Goal: Find specific page/section: Find specific page/section

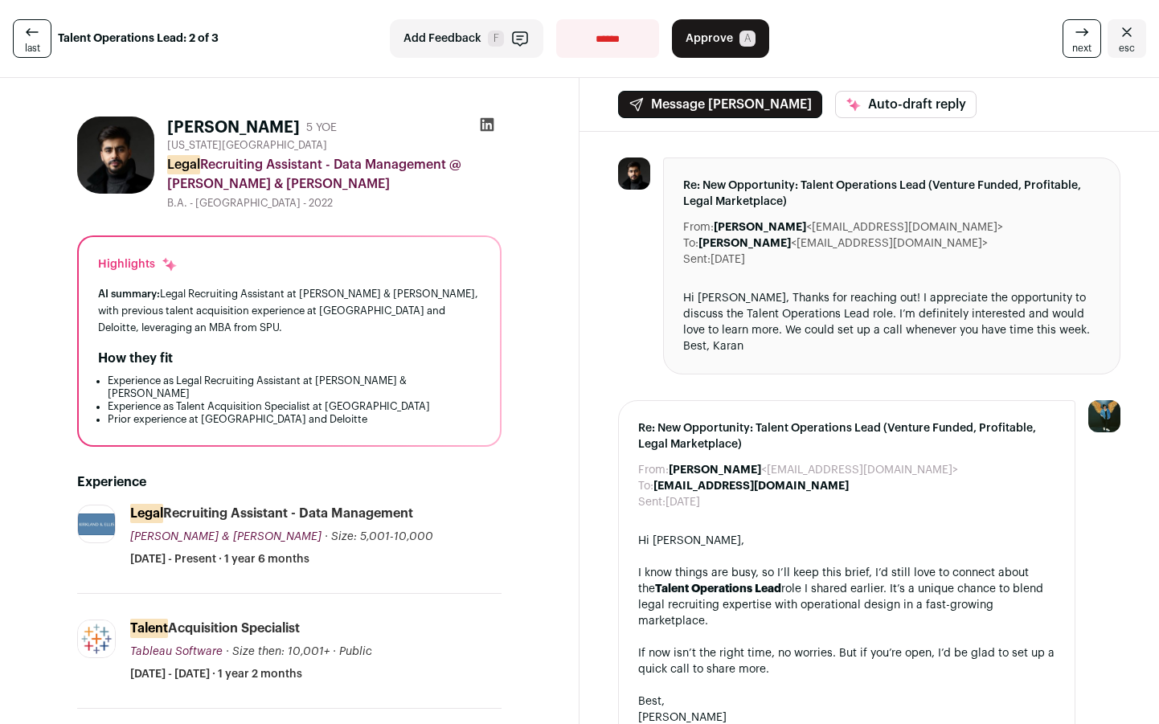
click at [486, 125] on icon at bounding box center [488, 125] width 14 height 14
drag, startPoint x: 274, startPoint y: 125, endPoint x: 169, endPoint y: 124, distance: 105.3
click at [169, 124] on div "Karan Aswani 5 YOE" at bounding box center [252, 128] width 170 height 23
copy h1 "[PERSON_NAME]"
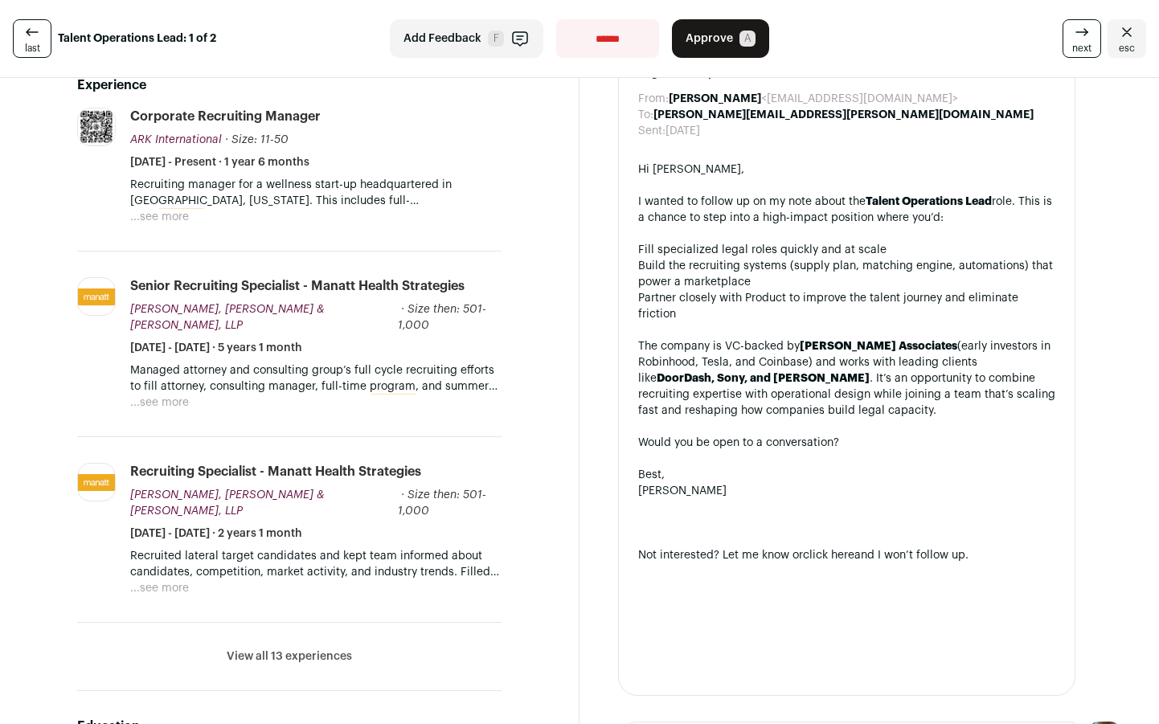
scroll to position [437, 0]
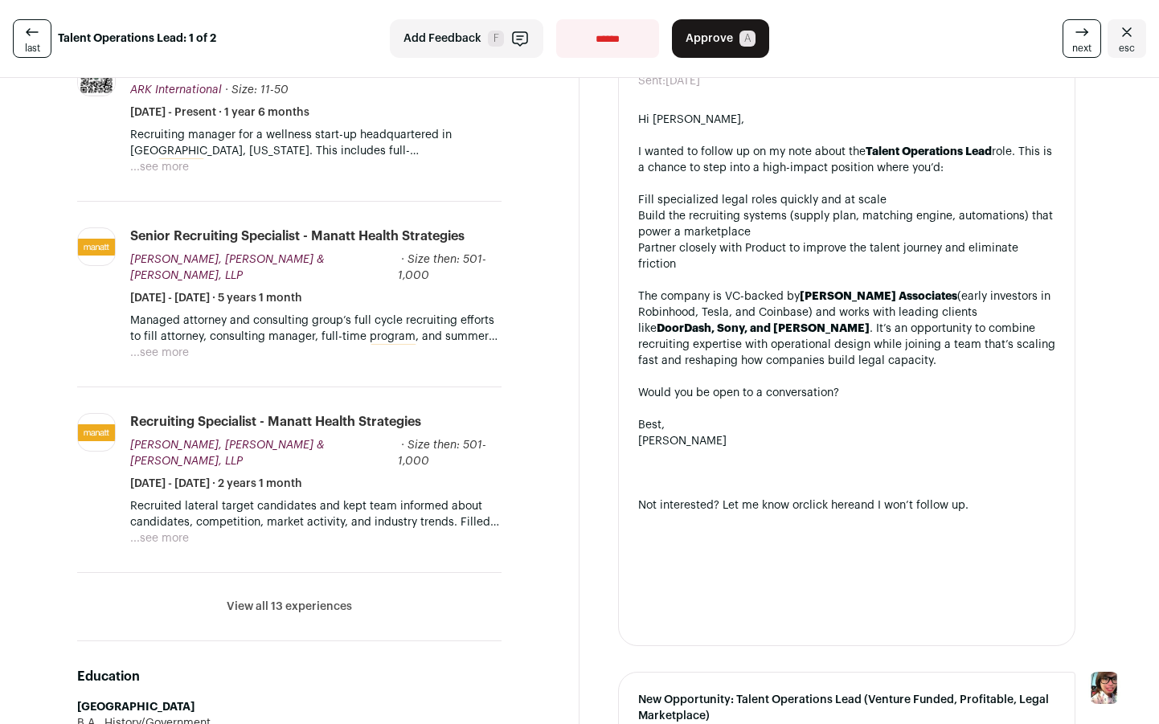
click at [323, 573] on li "View all 13 experiences View less" at bounding box center [289, 607] width 425 height 68
click at [323, 599] on button "View all 13 experiences" at bounding box center [289, 607] width 125 height 16
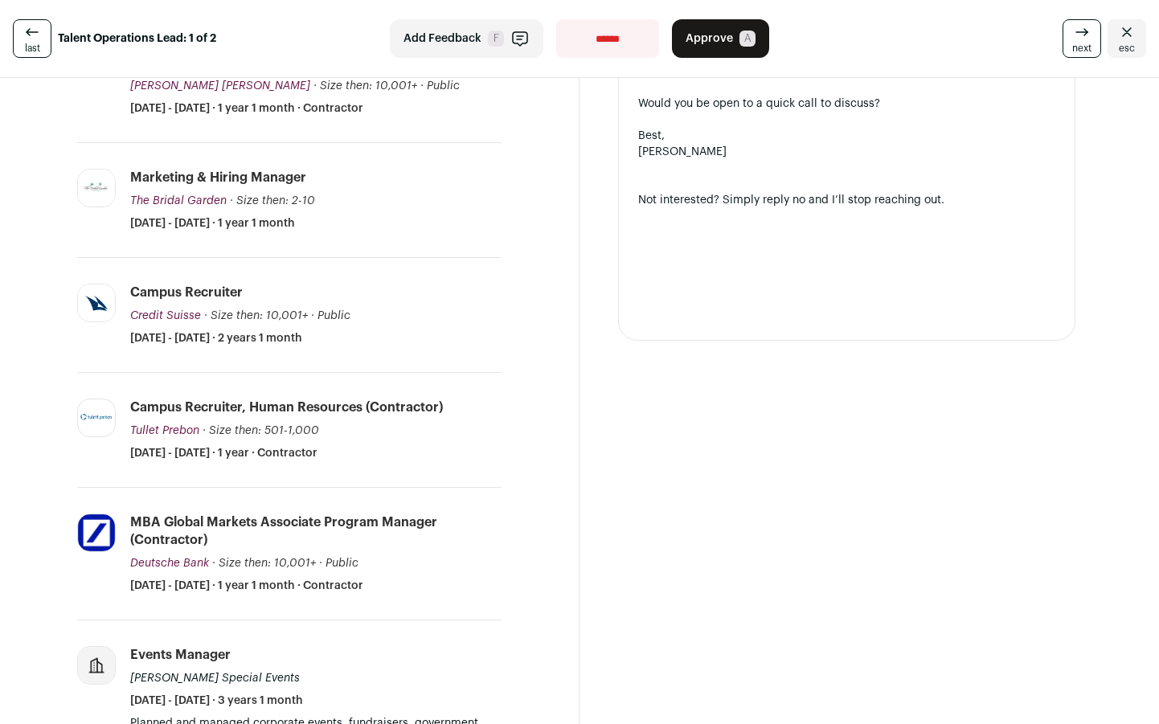
scroll to position [1758, 0]
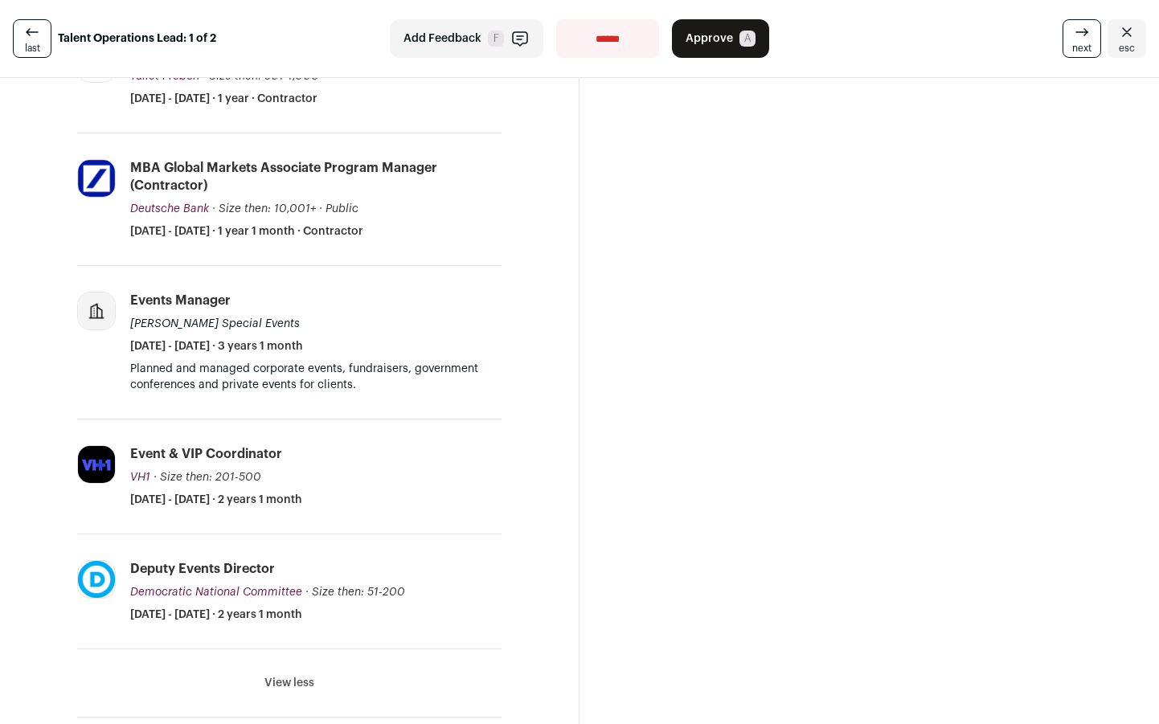
select select "**********"
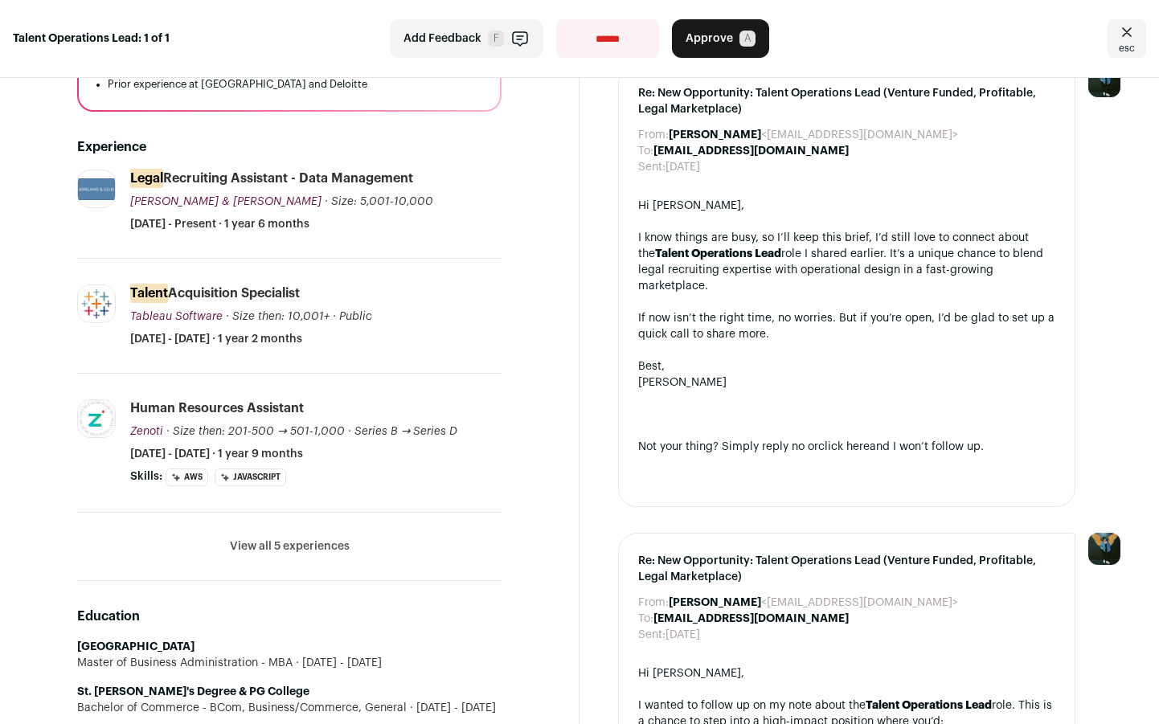
scroll to position [336, 0]
click at [346, 538] on button "View all 5 experiences" at bounding box center [290, 546] width 120 height 16
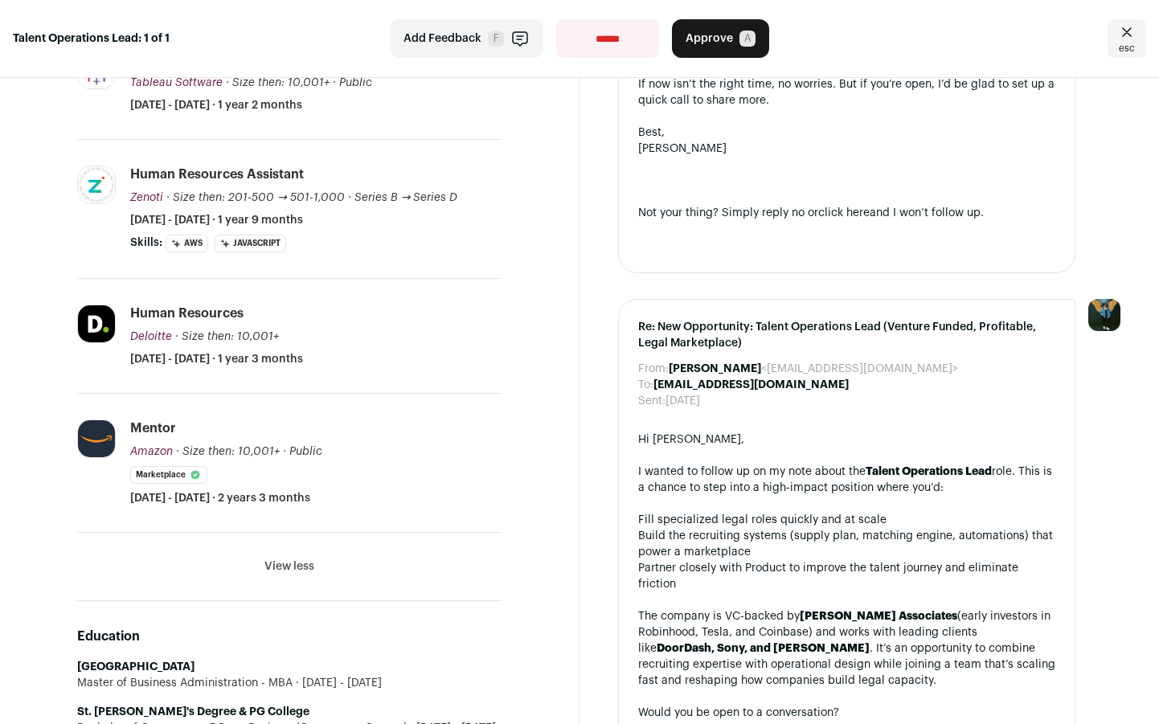
scroll to position [670, 0]
